Goal: Transaction & Acquisition: Purchase product/service

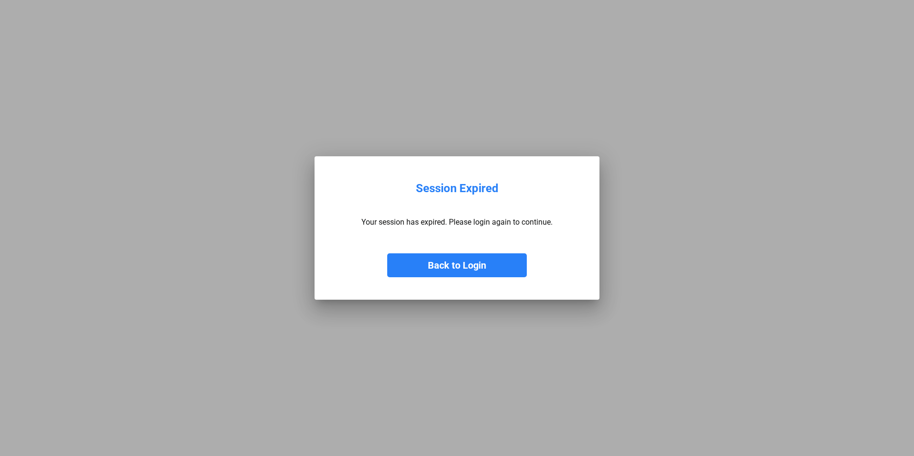
click at [464, 266] on button "Back to Login" at bounding box center [457, 265] width 140 height 24
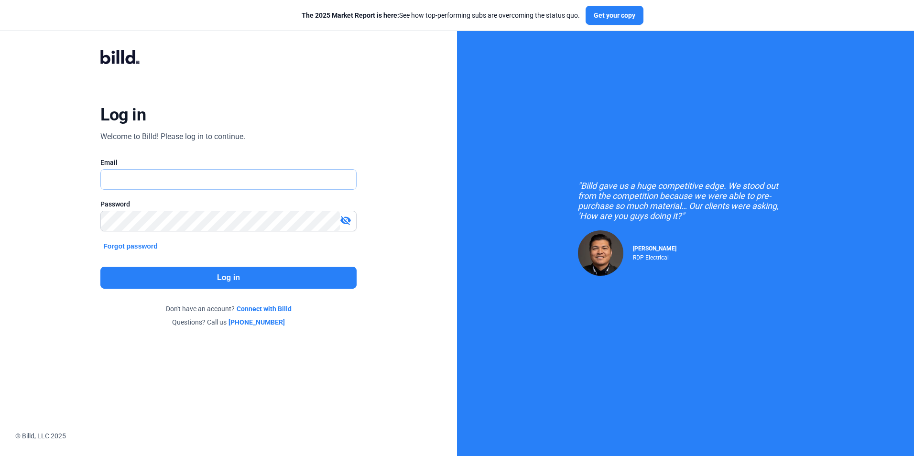
type input "[PERSON_NAME][EMAIL_ADDRESS][DOMAIN_NAME]"
click at [237, 275] on button "Log in" at bounding box center [228, 278] width 256 height 22
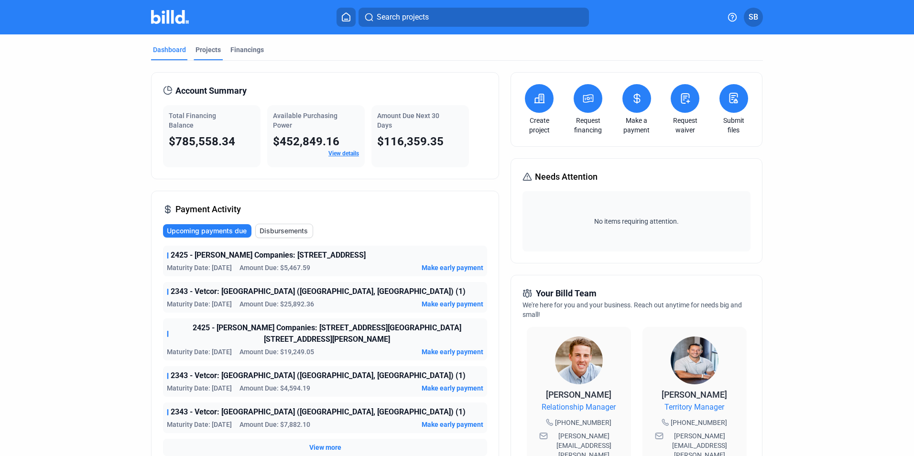
click at [213, 50] on div "Projects" at bounding box center [207, 50] width 25 height 10
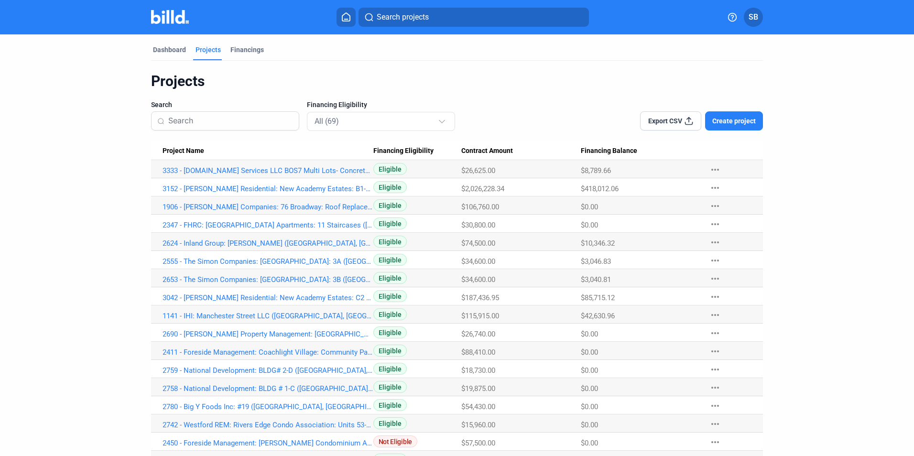
click at [740, 118] on span "Create project" at bounding box center [733, 121] width 43 height 10
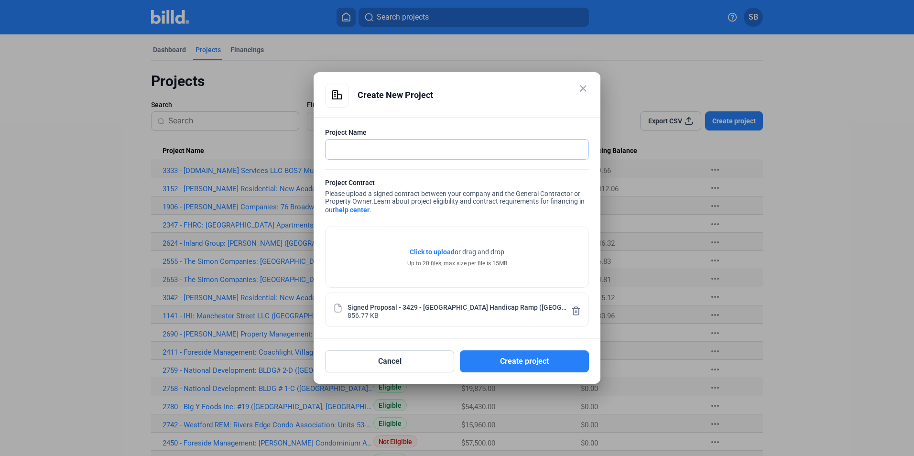
click at [387, 150] on input "text" at bounding box center [451, 150] width 252 height 20
paste input "3429 - [GEOGRAPHIC_DATA]: Handicap Ramp ([GEOGRAPHIC_DATA], [GEOGRAPHIC_DATA]) …"
type input "3429 - [GEOGRAPHIC_DATA]: Handicap Ramp ([GEOGRAPHIC_DATA], [GEOGRAPHIC_DATA]) …"
click at [391, 167] on div at bounding box center [457, 165] width 264 height 10
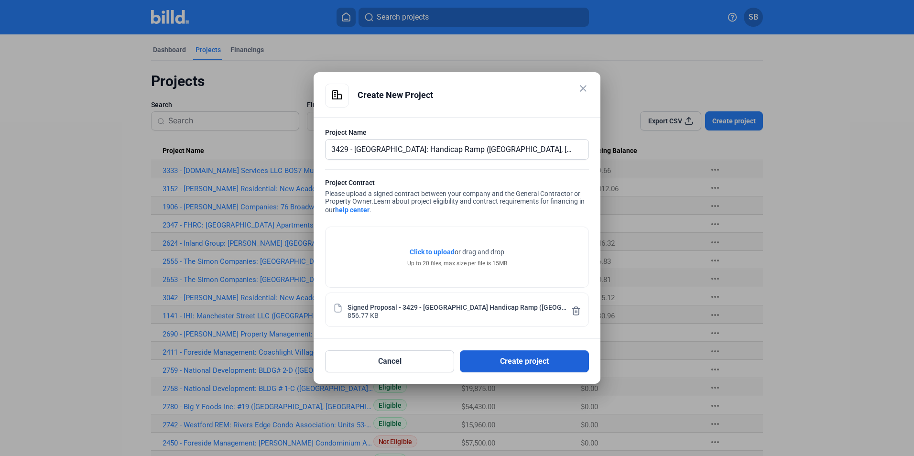
click at [536, 360] on button "Create project" at bounding box center [524, 361] width 129 height 22
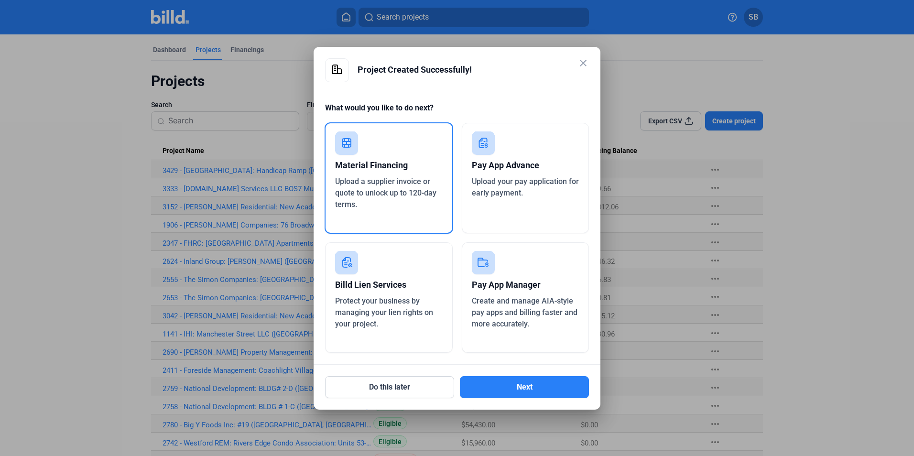
click at [378, 176] on div "Upload a supplier invoice or quote to unlock up to 120-day terms." at bounding box center [389, 193] width 108 height 34
click at [523, 388] on button "Next" at bounding box center [524, 387] width 129 height 22
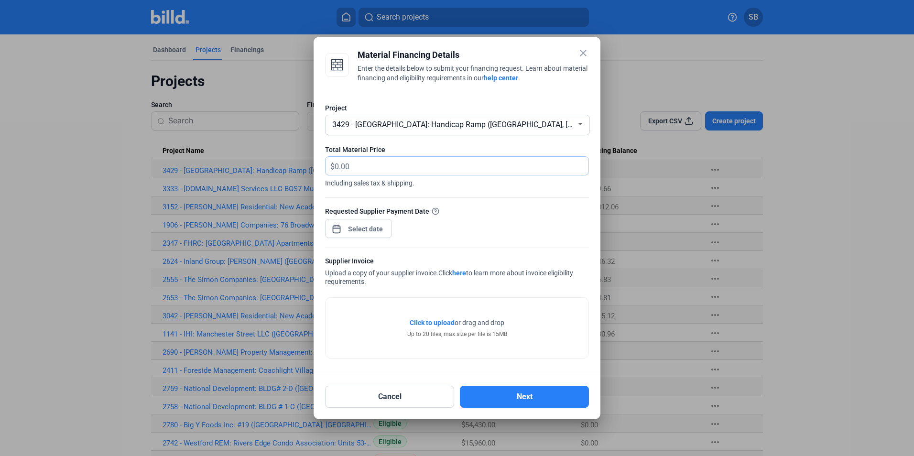
click at [359, 165] on input "text" at bounding box center [456, 166] width 243 height 19
click at [364, 161] on input "text" at bounding box center [462, 166] width 254 height 19
type input "9,007.32"
click at [332, 226] on span "Open calendar" at bounding box center [336, 224] width 23 height 23
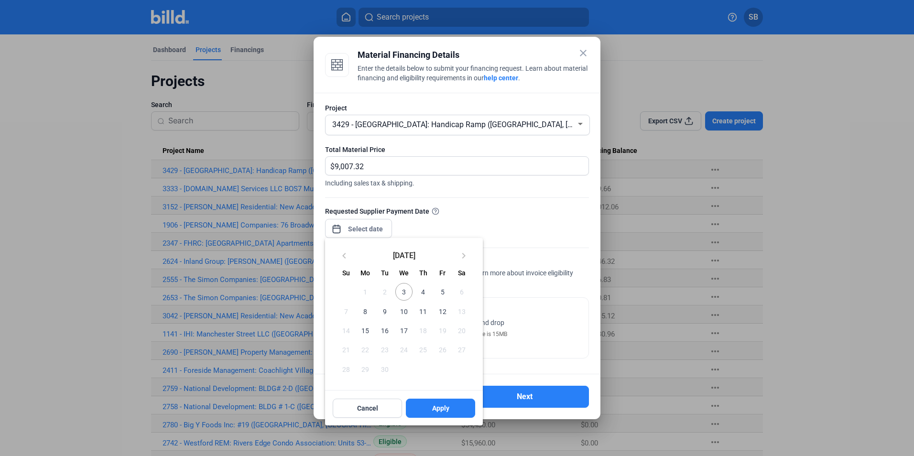
click at [403, 291] on span "3" at bounding box center [403, 291] width 17 height 17
click at [440, 409] on span "Apply" at bounding box center [440, 408] width 17 height 10
type input "[DATE]"
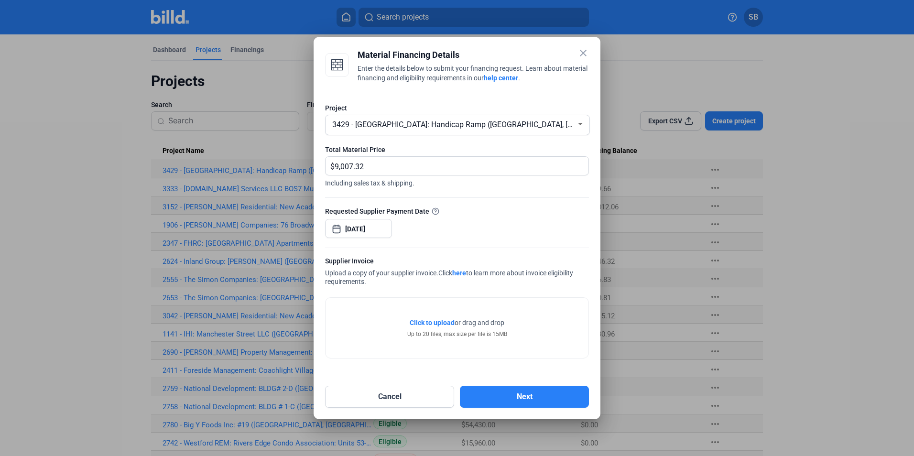
click at [432, 230] on div "Requested Supplier Payment Date [DATE]" at bounding box center [457, 227] width 264 height 42
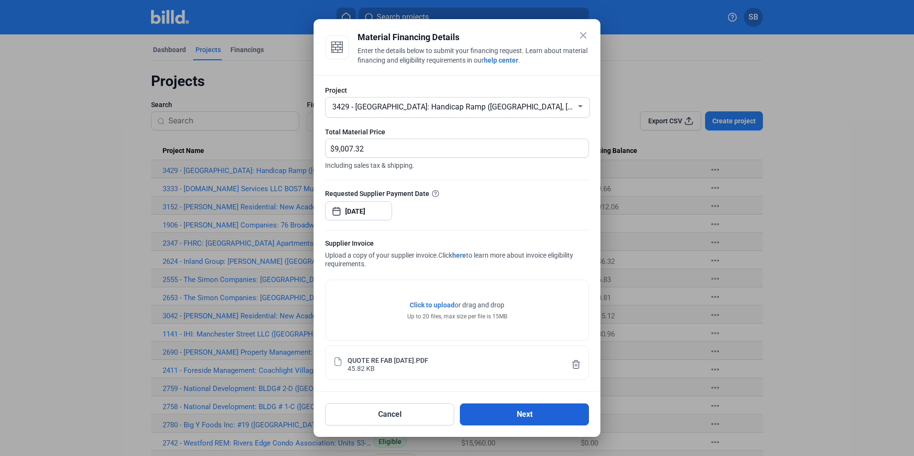
click at [531, 415] on button "Next" at bounding box center [524, 414] width 129 height 22
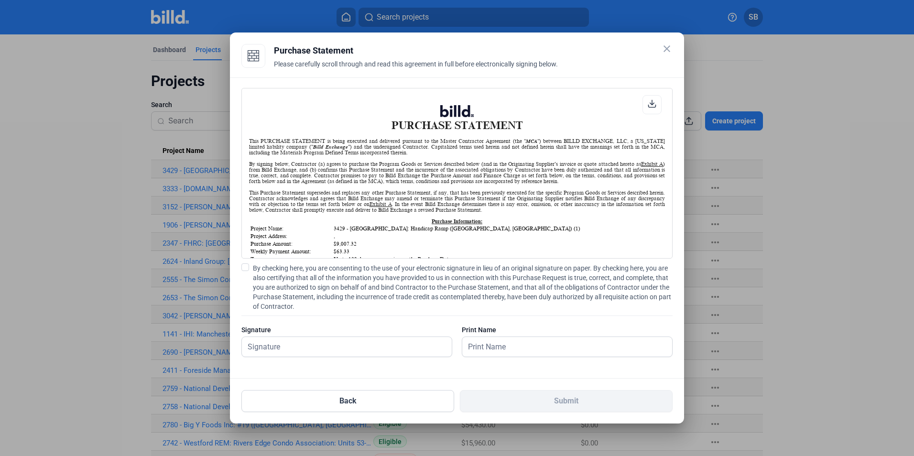
scroll to position [0, 0]
click at [244, 267] on span at bounding box center [245, 267] width 8 height 8
click at [0, 0] on input "By checking here, you are consenting to the use of your electronic signature in…" at bounding box center [0, 0] width 0 height 0
click at [279, 345] on input "text" at bounding box center [347, 347] width 210 height 20
type input "[PERSON_NAME]"
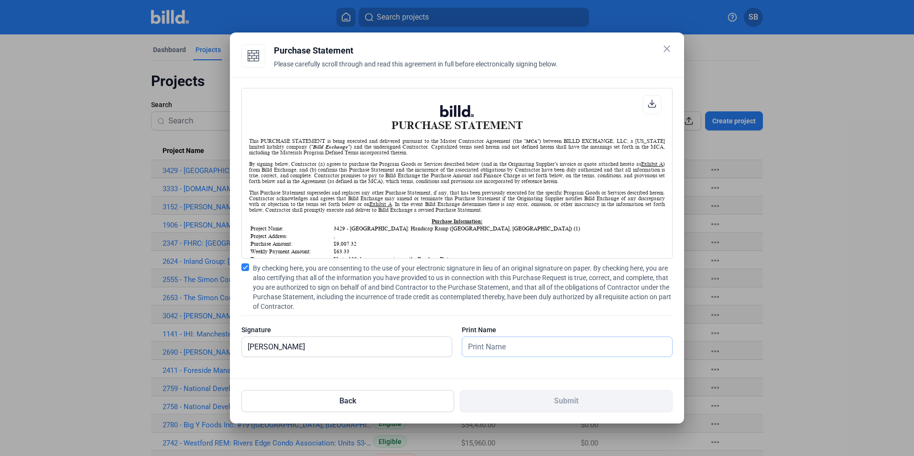
type input "[PERSON_NAME]"
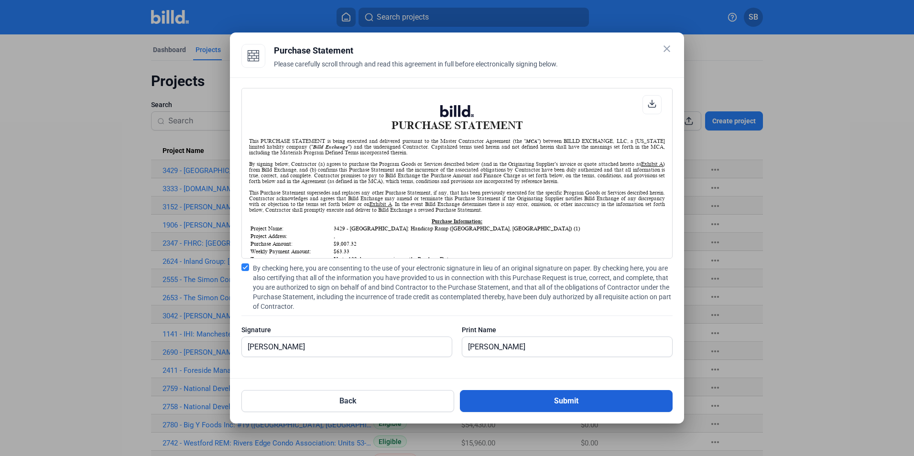
click at [567, 400] on button "Submit" at bounding box center [566, 401] width 213 height 22
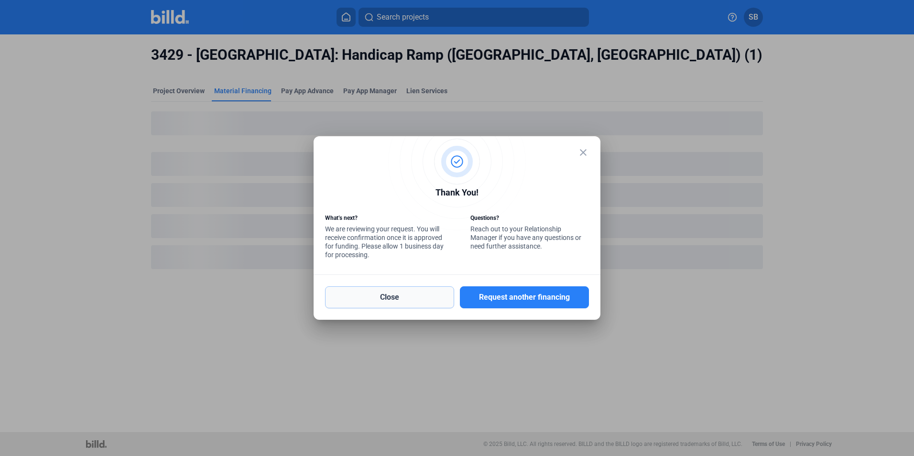
click at [370, 301] on button "Close" at bounding box center [389, 297] width 129 height 22
